Goal: Information Seeking & Learning: Learn about a topic

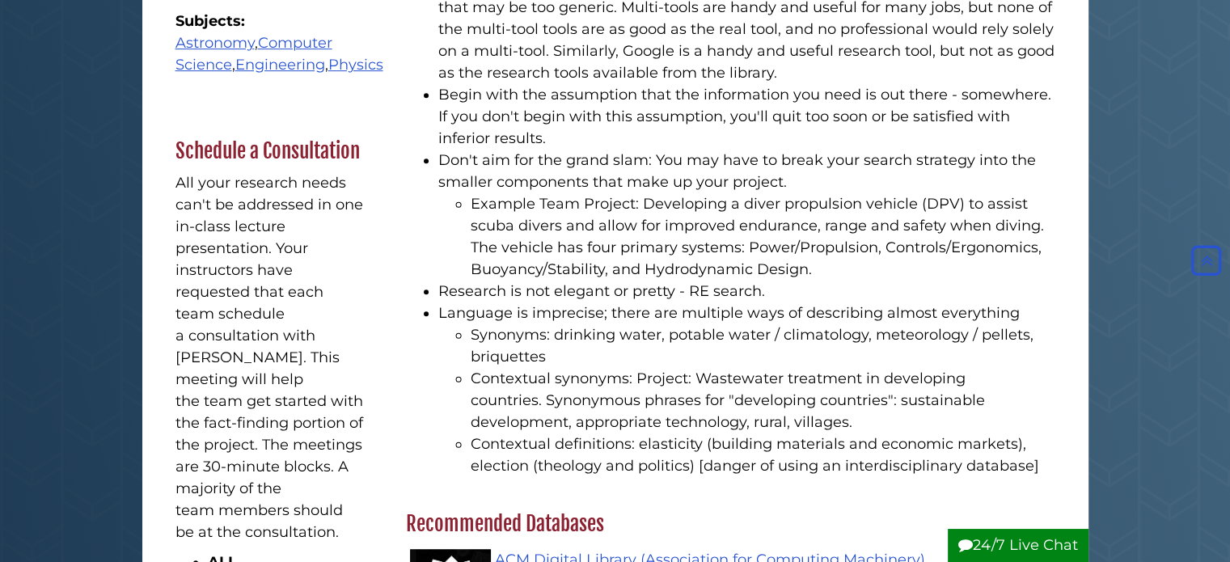
scroll to position [740, 0]
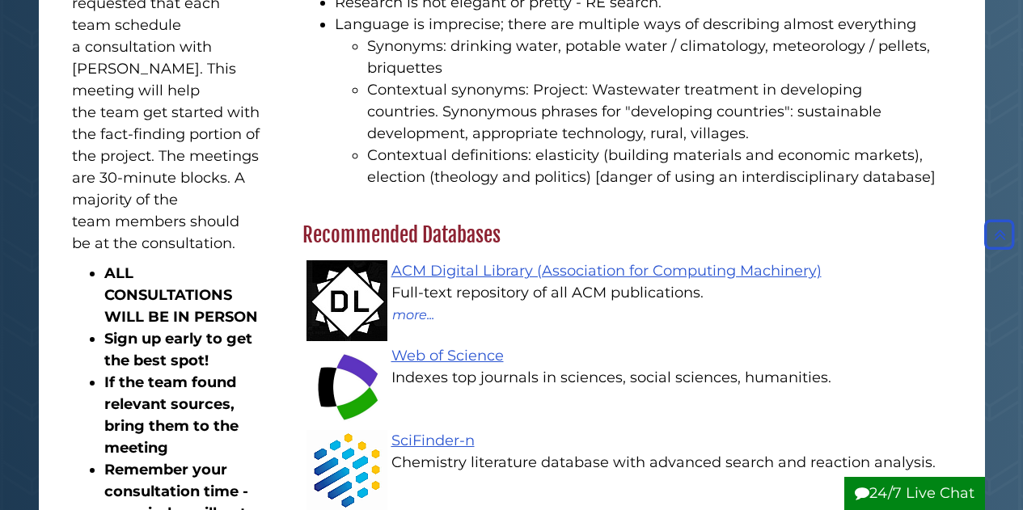
scroll to position [1027, 0]
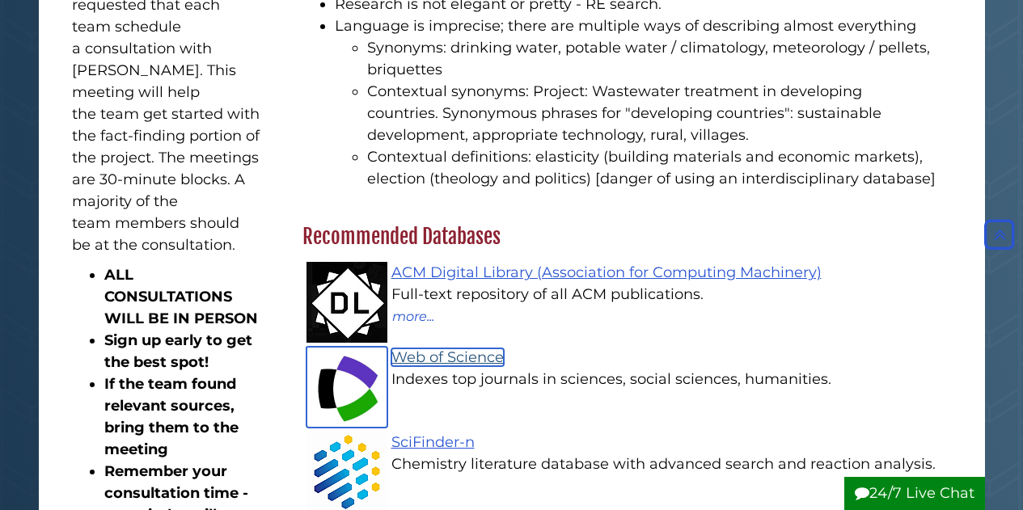
click at [457, 349] on link "Web of Science" at bounding box center [448, 358] width 112 height 18
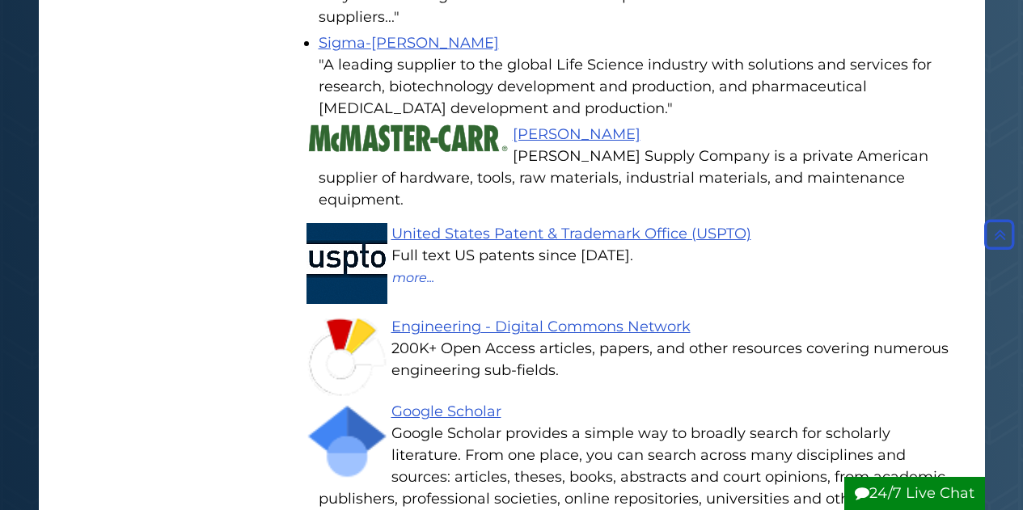
scroll to position [2643, 0]
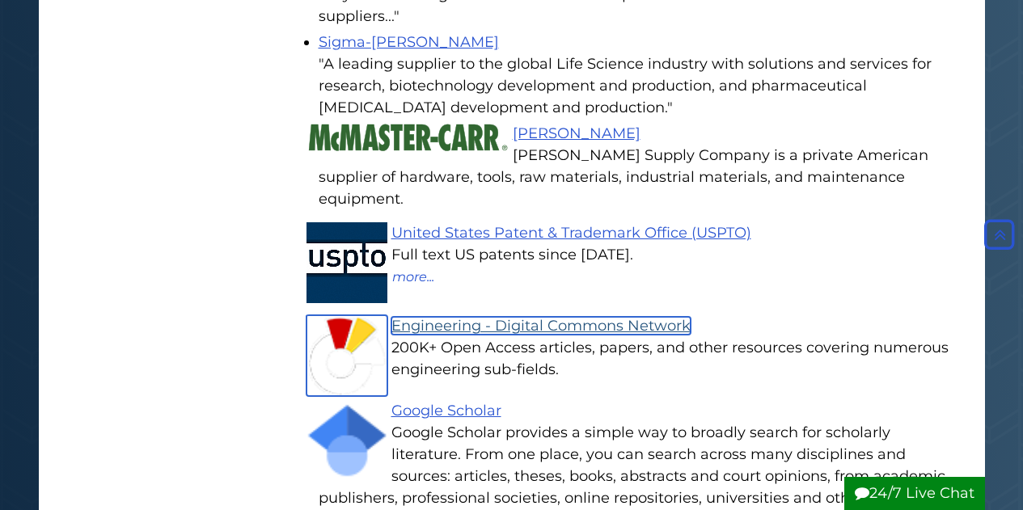
click at [541, 317] on link "Engineering - Digital Commons Network" at bounding box center [541, 326] width 299 height 18
